Goal: Book appointment/travel/reservation

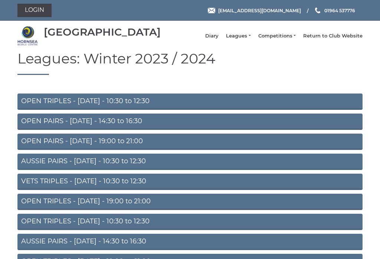
scroll to position [7, 0]
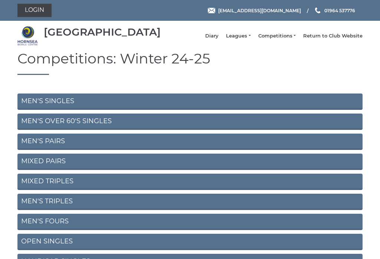
scroll to position [1, 0]
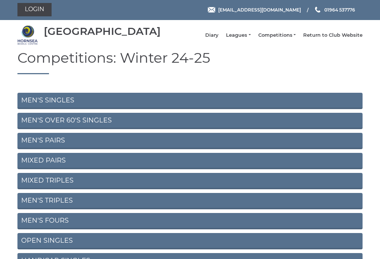
click at [251, 39] on link "Leagues" at bounding box center [238, 35] width 25 height 7
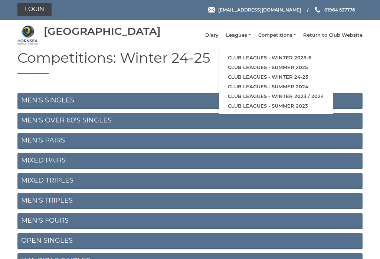
click at [292, 62] on link "Club leagues - Winter 2025-6" at bounding box center [276, 58] width 114 height 10
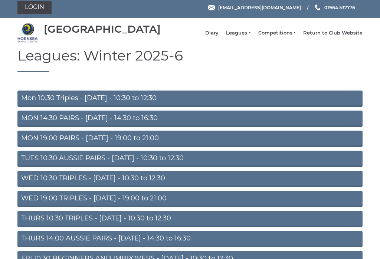
scroll to position [3, 0]
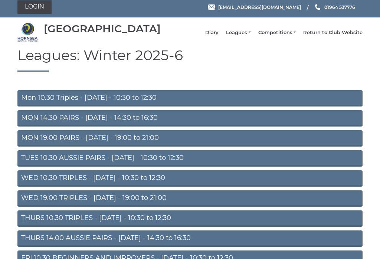
click at [111, 107] on link "Mon 10.30 Triples - Monday - 10:30 to 12:30" at bounding box center [189, 99] width 345 height 16
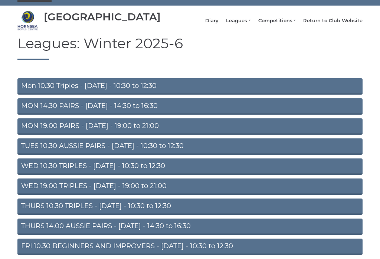
scroll to position [17, 0]
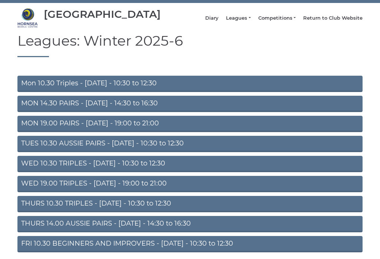
click at [149, 110] on link "MON 14.30 PAIRS - [DATE] - 14:30 to 16:30" at bounding box center [189, 104] width 345 height 16
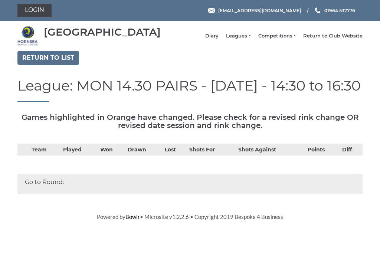
click at [247, 39] on link "Leagues" at bounding box center [238, 36] width 25 height 7
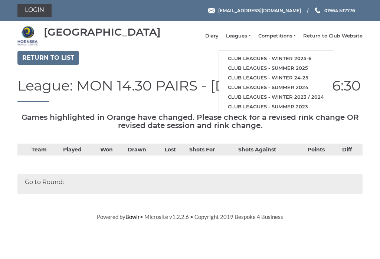
click at [365, 81] on div "Return to list League: MON 14.30 PAIRS - Monday - 14:30 to 16:30 Games highligh…" at bounding box center [190, 126] width 356 height 151
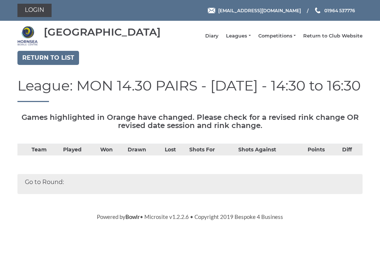
click at [219, 39] on link "Diary" at bounding box center [211, 36] width 13 height 7
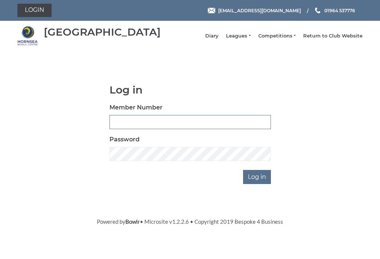
click at [176, 129] on input "Member Number" at bounding box center [191, 122] width 162 height 14
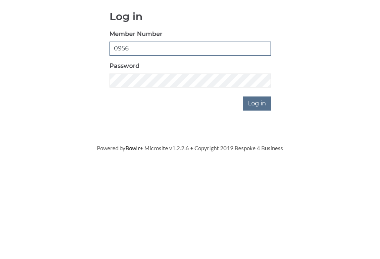
type input "0956"
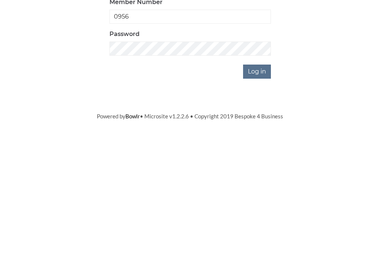
click at [261, 170] on input "Log in" at bounding box center [257, 177] width 28 height 14
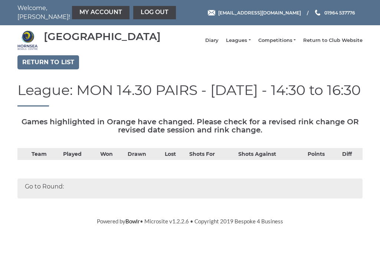
click at [85, 12] on link "My Account" at bounding box center [101, 12] width 58 height 13
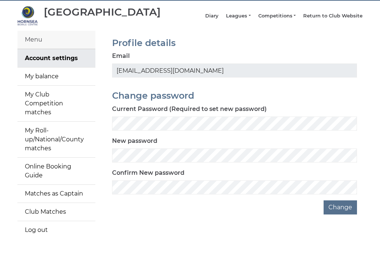
scroll to position [31, 0]
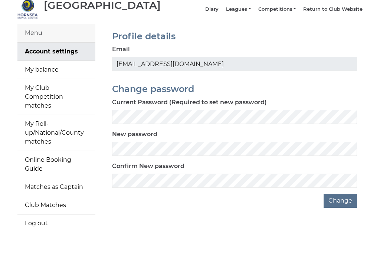
click at [67, 157] on link "Online Booking Guide" at bounding box center [56, 164] width 78 height 27
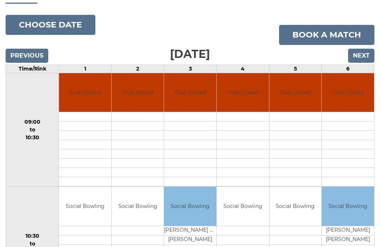
scroll to position [55, 0]
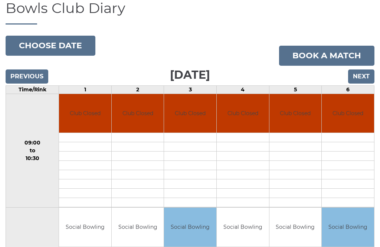
click at [69, 51] on button "Choose date" at bounding box center [51, 46] width 90 height 20
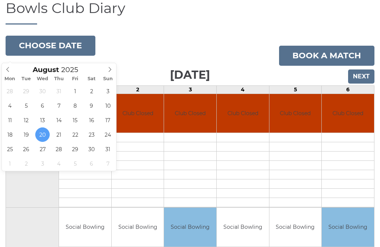
click at [113, 69] on icon at bounding box center [109, 69] width 5 height 5
type input "[DATE]"
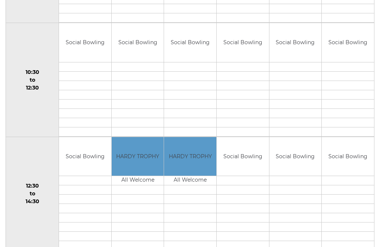
scroll to position [230, 0]
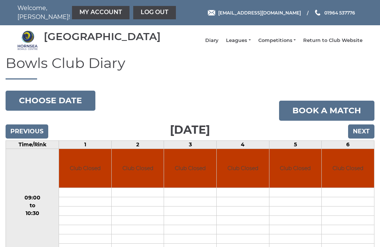
scroll to position [55, 0]
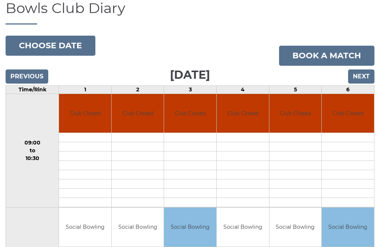
click at [73, 50] on button "Choose date" at bounding box center [51, 46] width 90 height 20
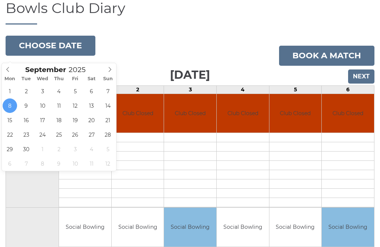
type input "[DATE]"
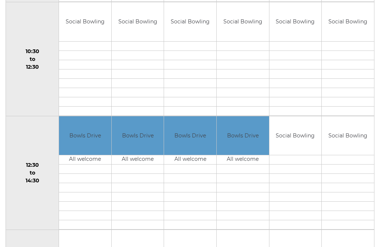
scroll to position [257, 0]
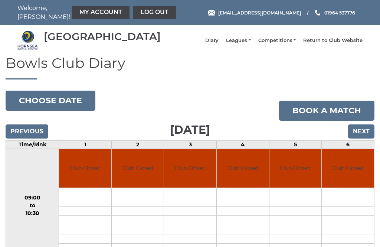
click at [67, 106] on button "Choose date" at bounding box center [51, 101] width 90 height 20
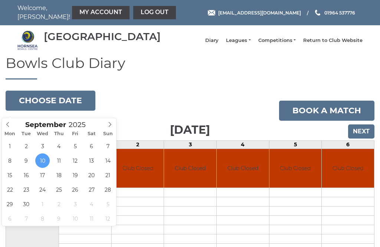
type input "[DATE]"
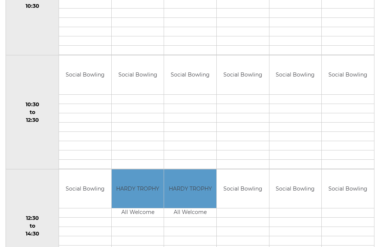
scroll to position [199, 0]
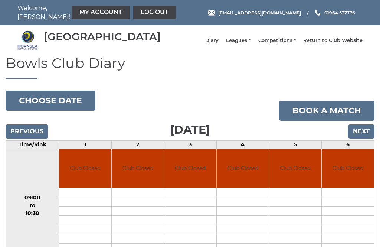
click at [76, 109] on button "Choose date" at bounding box center [51, 101] width 90 height 20
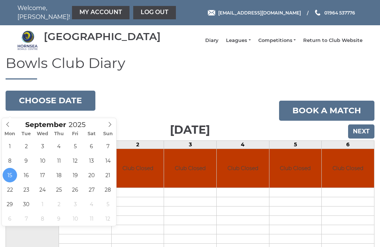
type input "[DATE]"
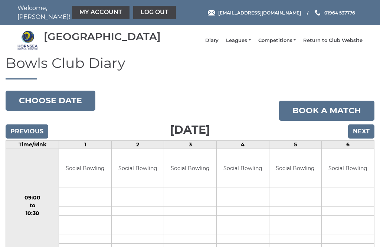
click at [249, 44] on link "Leagues" at bounding box center [238, 40] width 25 height 7
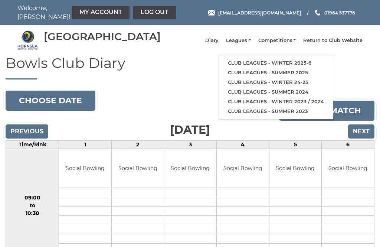
click at [306, 68] on link "Club leagues - Winter 2025-6" at bounding box center [276, 63] width 114 height 10
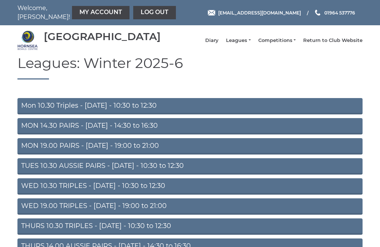
click at [128, 113] on link "Mon 10.30 Triples - [DATE] - 10:30 to 12:30" at bounding box center [189, 106] width 345 height 16
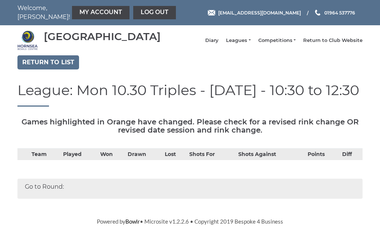
click at [56, 69] on link "Return to list" at bounding box center [48, 62] width 62 height 14
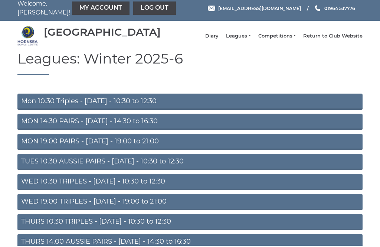
scroll to position [4, 0]
click at [219, 39] on link "Diary" at bounding box center [211, 36] width 13 height 7
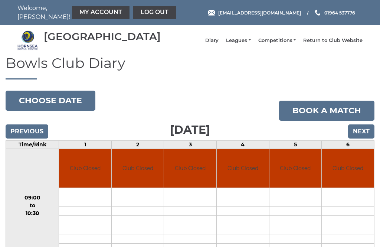
click at [76, 108] on button "Choose date" at bounding box center [51, 101] width 90 height 20
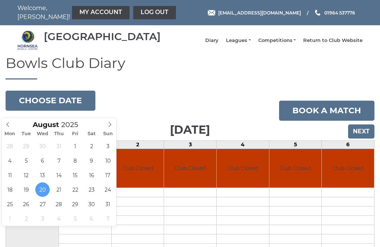
type input "[DATE]"
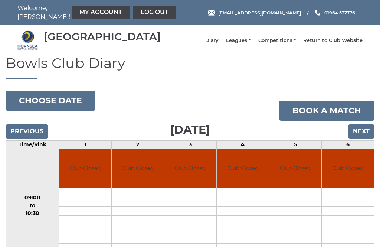
click at [77, 107] on button "Choose date" at bounding box center [51, 101] width 90 height 20
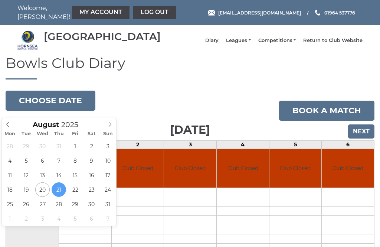
type input "[DATE]"
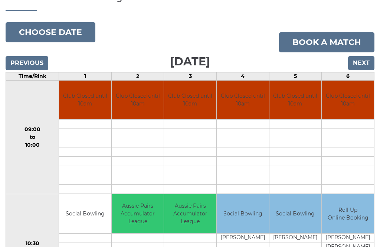
scroll to position [67, 0]
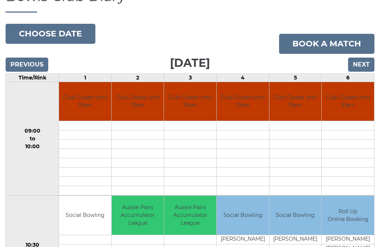
click at [61, 39] on button "Choose date" at bounding box center [51, 34] width 90 height 20
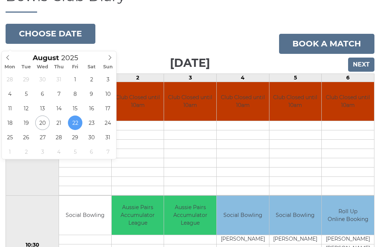
type input "[DATE]"
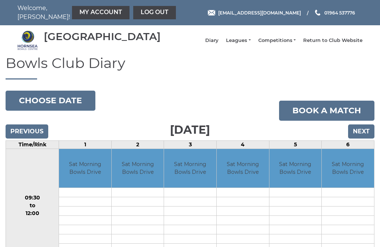
click at [65, 105] on button "Choose date" at bounding box center [51, 101] width 90 height 20
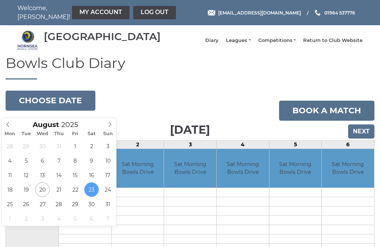
type input "[DATE]"
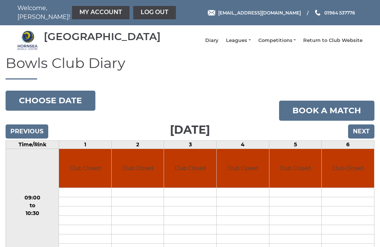
click at [82, 13] on link "My Account" at bounding box center [101, 12] width 58 height 13
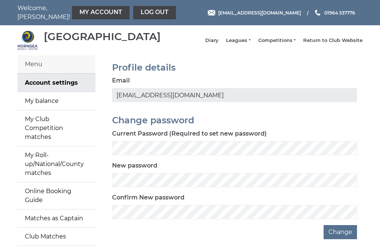
click at [62, 104] on link "My balance" at bounding box center [56, 101] width 78 height 18
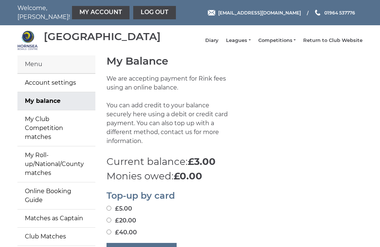
click at [219, 44] on link "Diary" at bounding box center [211, 40] width 13 height 7
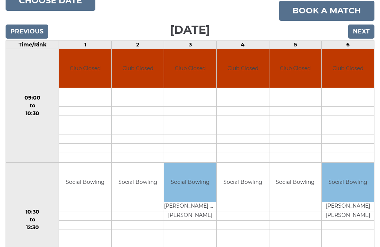
scroll to position [100, 0]
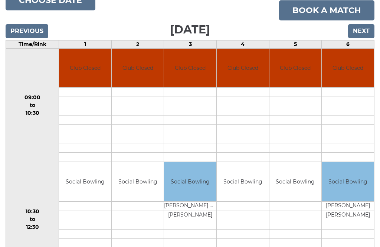
click at [64, 7] on button "Choose date" at bounding box center [51, 0] width 90 height 20
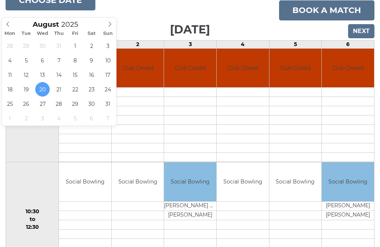
type input "[DATE]"
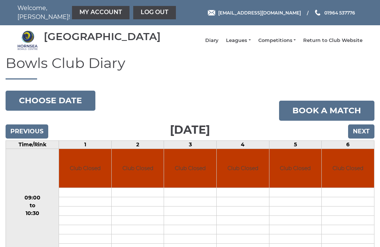
click at [69, 110] on button "Choose date" at bounding box center [51, 101] width 90 height 20
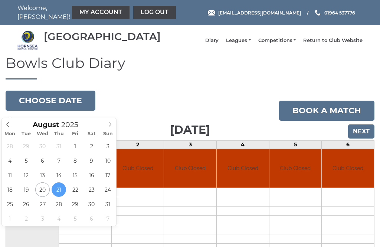
click at [112, 128] on span at bounding box center [110, 123] width 12 height 10
type input "[DATE]"
